Goal: Task Accomplishment & Management: Manage account settings

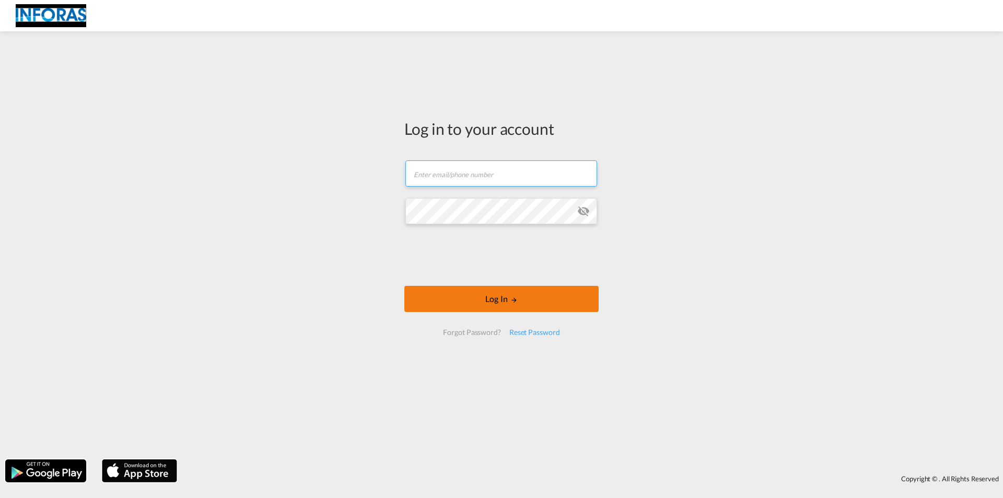
type input "c.bender@kopf-luebben.com"
click at [487, 302] on button "Log In" at bounding box center [501, 299] width 194 height 26
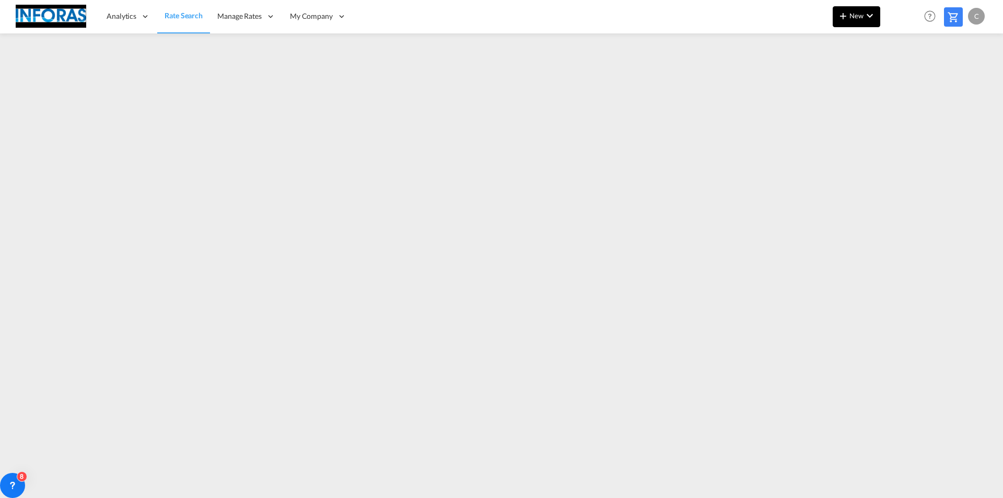
click at [854, 13] on span "New" at bounding box center [856, 15] width 39 height 8
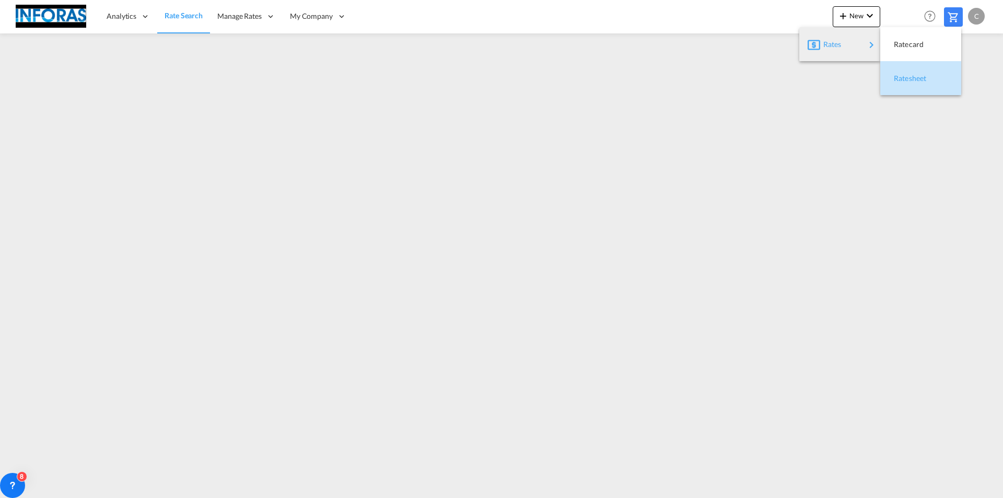
click at [906, 79] on span "Ratesheet" at bounding box center [899, 78] width 11 height 21
click at [168, 15] on span "Rate Search" at bounding box center [184, 15] width 38 height 9
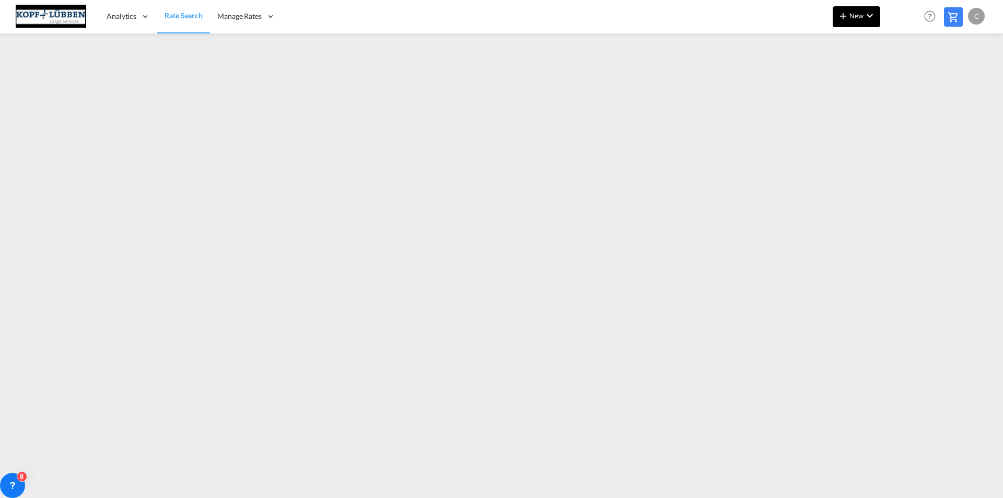
click at [866, 22] on button "New" at bounding box center [857, 16] width 48 height 21
click at [906, 75] on span "Ratesheet" at bounding box center [899, 78] width 11 height 21
click at [852, 19] on span "New" at bounding box center [856, 15] width 39 height 8
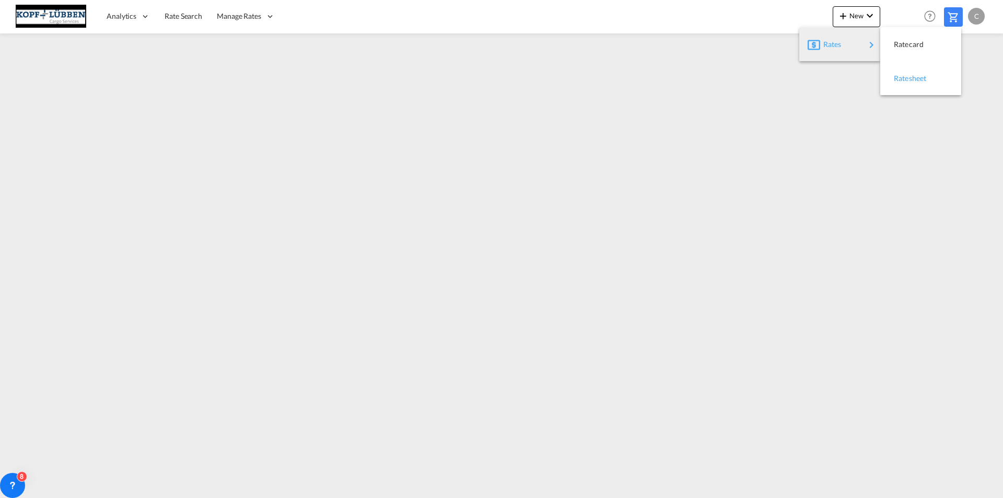
click at [902, 79] on span "Ratesheet" at bounding box center [899, 78] width 11 height 21
click at [190, 15] on span "Rate Search" at bounding box center [184, 15] width 38 height 9
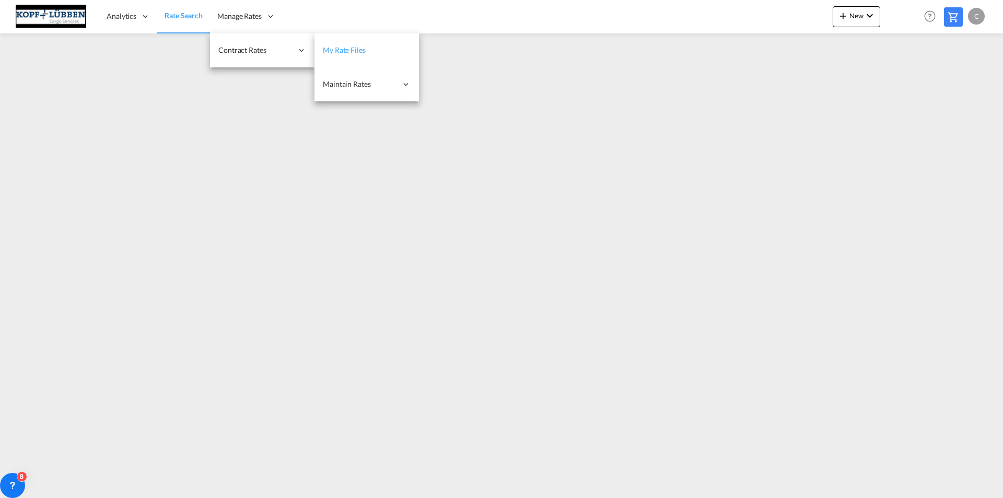
click at [350, 57] on link "My Rate Files" at bounding box center [367, 50] width 105 height 34
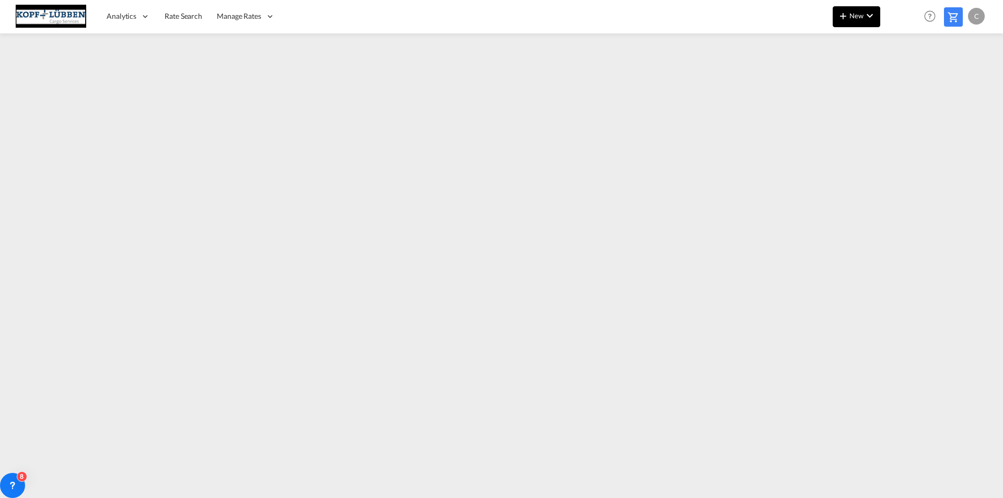
click at [860, 16] on span "New" at bounding box center [856, 15] width 39 height 8
